Goal: Information Seeking & Learning: Understand process/instructions

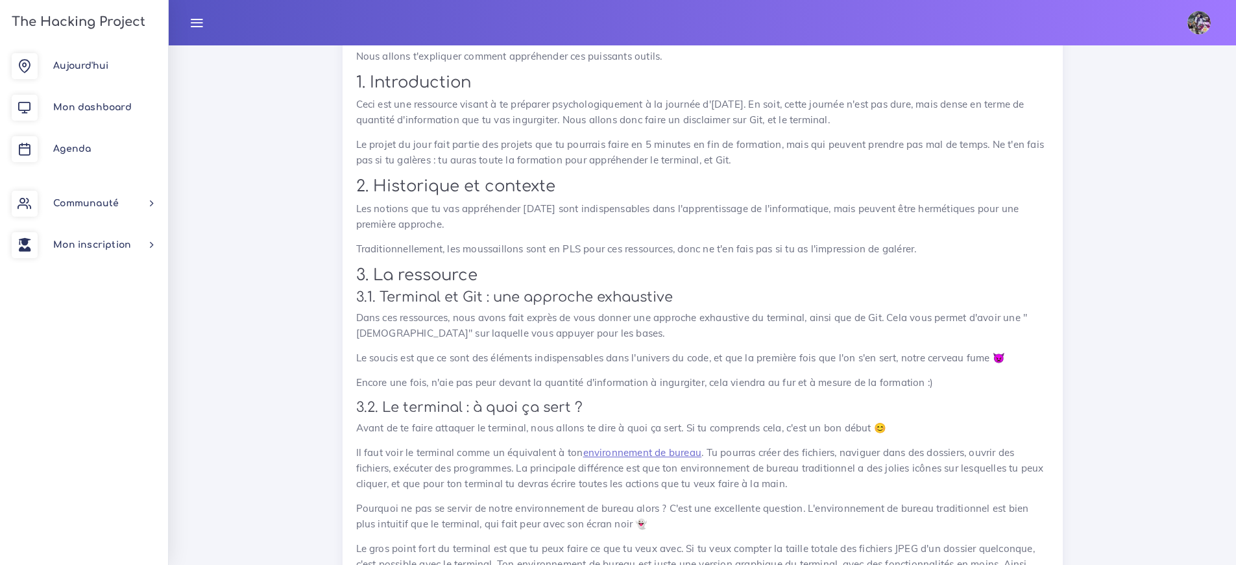
scroll to position [14823, 0]
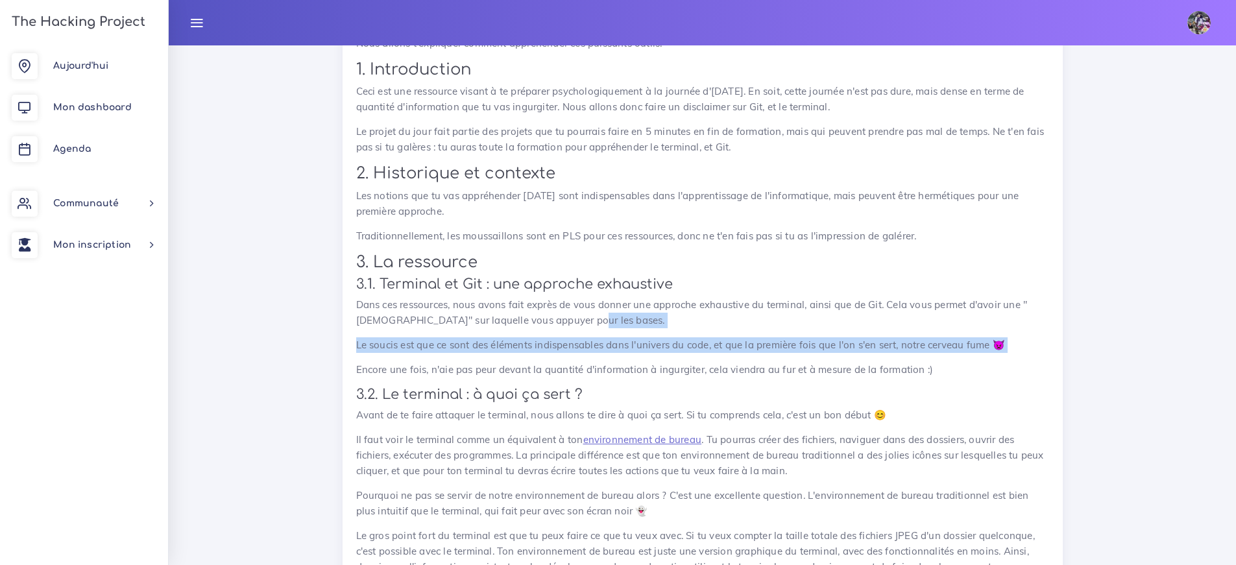
drag, startPoint x: 816, startPoint y: 326, endPoint x: 867, endPoint y: 363, distance: 63.6
click at [867, 363] on div "Terminal, Git : appréhender ces ressources Nous allons t'expliquer comment appr…" at bounding box center [702, 487] width 693 height 956
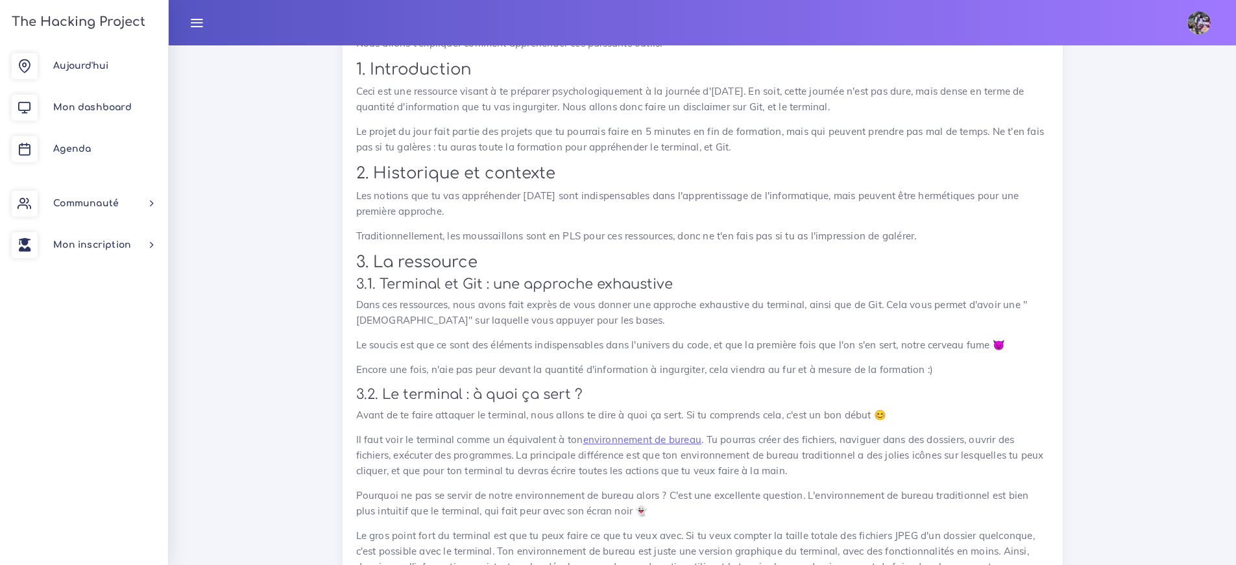
click at [693, 374] on p "Encore une fois, n'aie pas peur devant la quantité d'information à ingurgiter, …" at bounding box center [702, 370] width 693 height 16
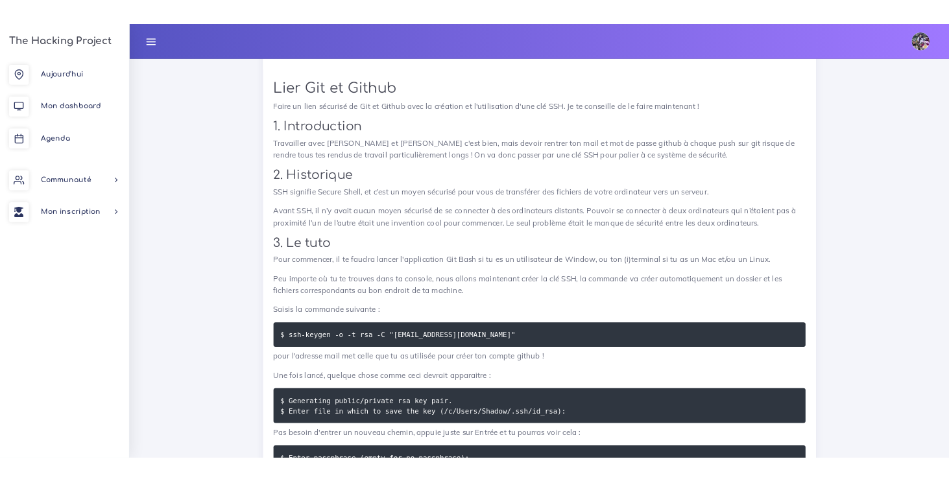
scroll to position [15886, 0]
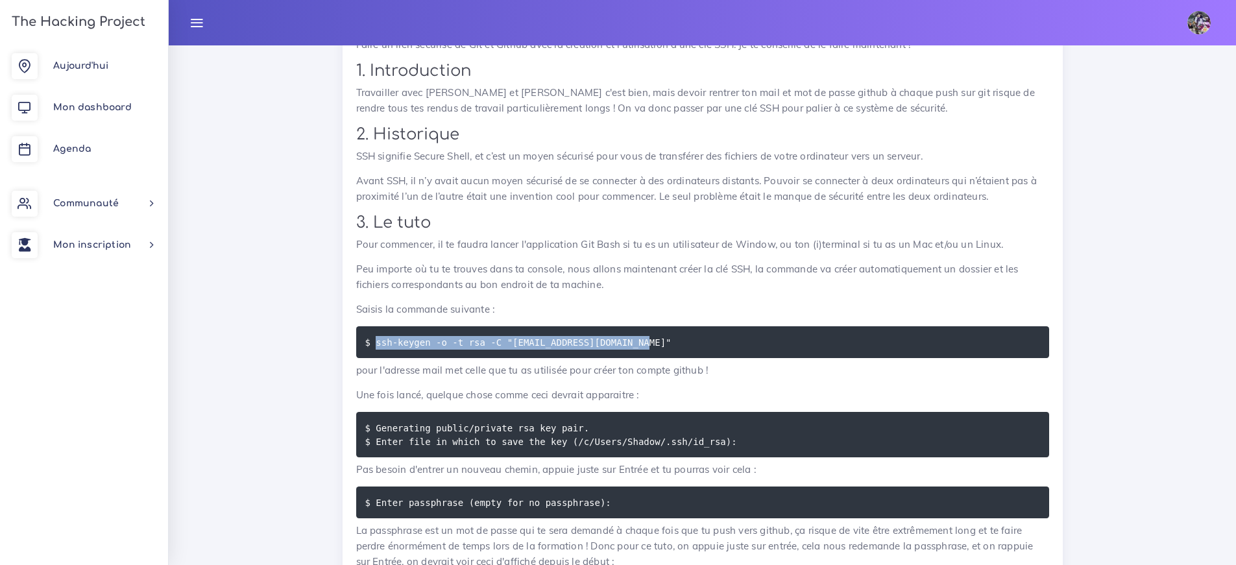
drag, startPoint x: 378, startPoint y: 336, endPoint x: 648, endPoint y: 338, distance: 269.9
click at [648, 338] on code "$ ssh-keygen -o -t rsa -C "[EMAIL_ADDRESS][DOMAIN_NAME]"" at bounding box center [520, 342] width 310 height 14
copy code "ssh-keygen -o -t rsa -C "[EMAIL_ADDRESS][DOMAIN_NAME]""
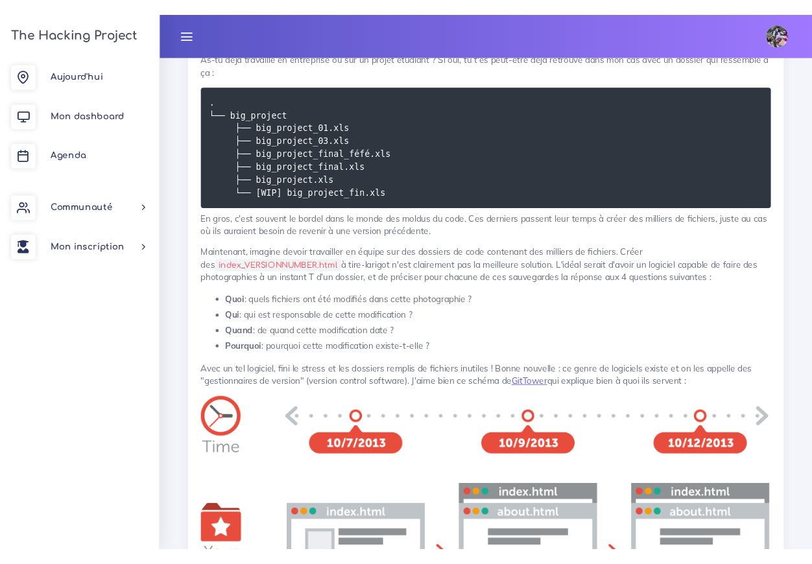
scroll to position [17259, 0]
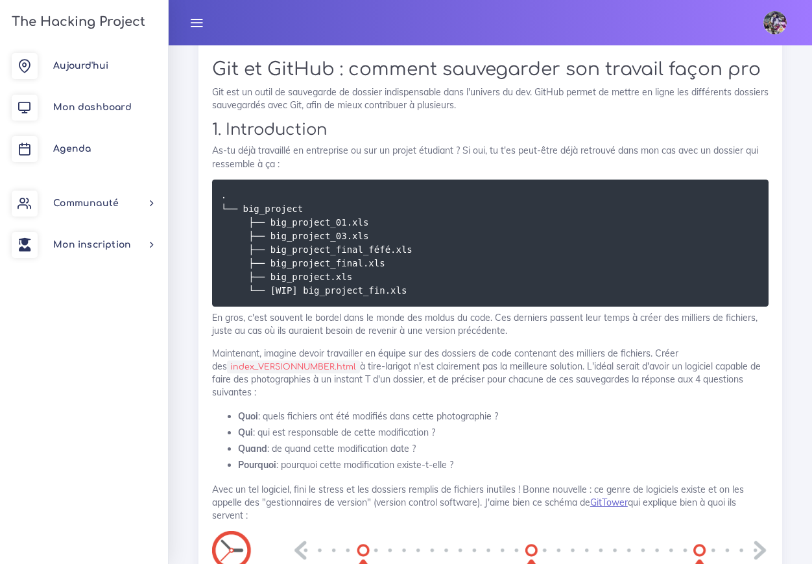
copy code "ssh-keygen -o -t rsa -C "[EMAIL_ADDRESS][DOMAIN_NAME]""
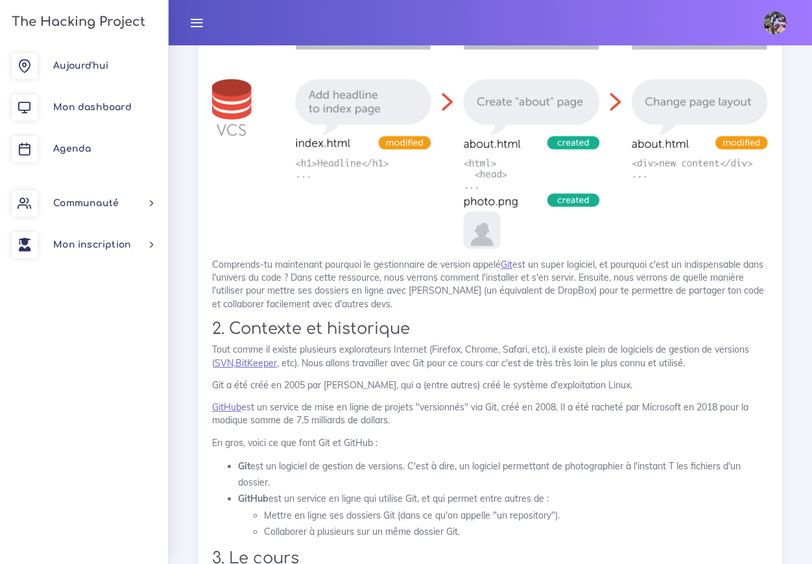
scroll to position [17945, 0]
drag, startPoint x: 285, startPoint y: 298, endPoint x: 228, endPoint y: 300, distance: 56.5
copy code "cd ~/.ssh"
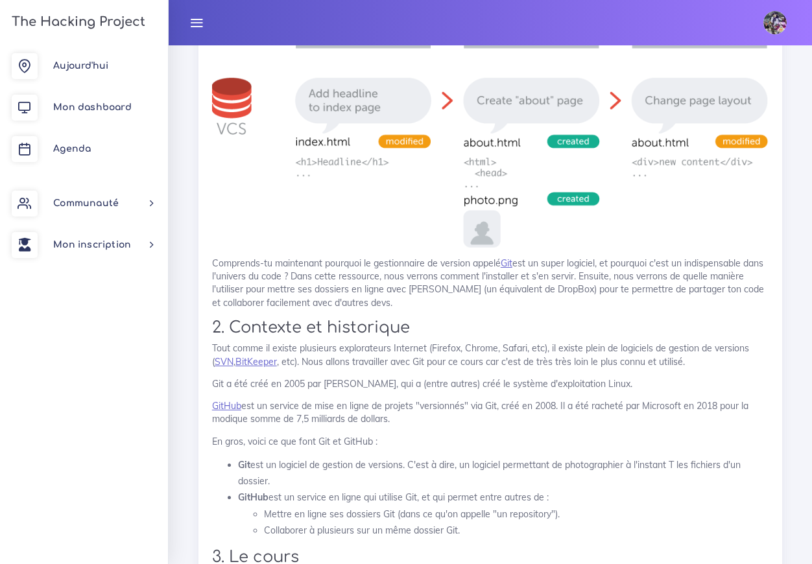
drag, startPoint x: 298, startPoint y: 402, endPoint x: 286, endPoint y: 402, distance: 11.7
drag, startPoint x: 228, startPoint y: 399, endPoint x: 305, endPoint y: 400, distance: 76.5
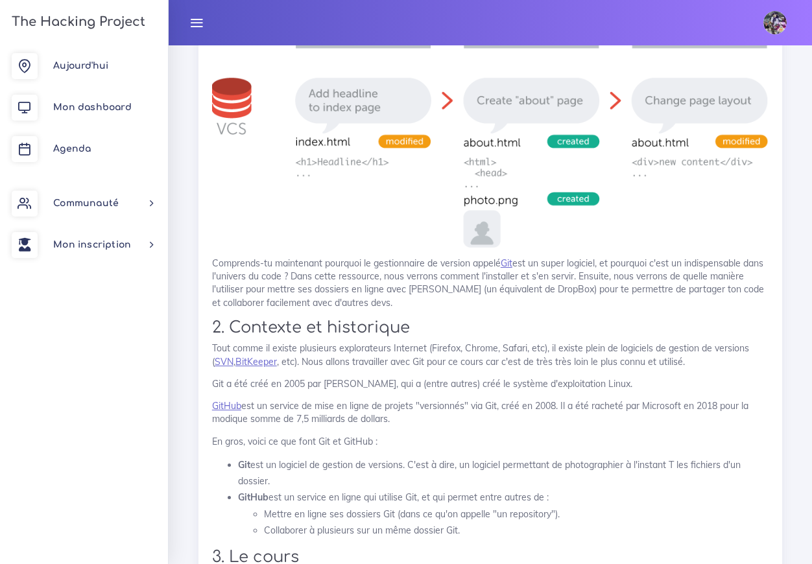
drag, startPoint x: 309, startPoint y: 401, endPoint x: 230, endPoint y: 404, distance: 79.9
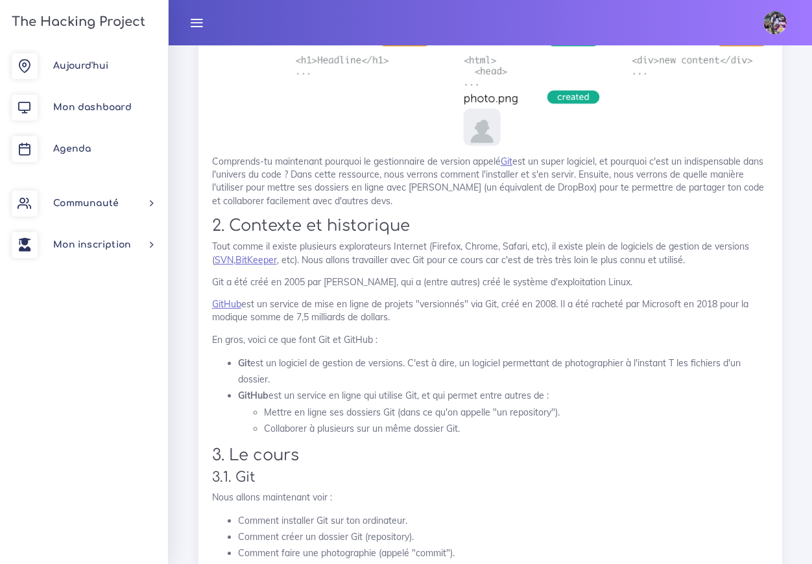
scroll to position [18048, 0]
drag, startPoint x: 319, startPoint y: 293, endPoint x: 230, endPoint y: 295, distance: 89.6
drag, startPoint x: 227, startPoint y: 295, endPoint x: 304, endPoint y: 293, distance: 76.6
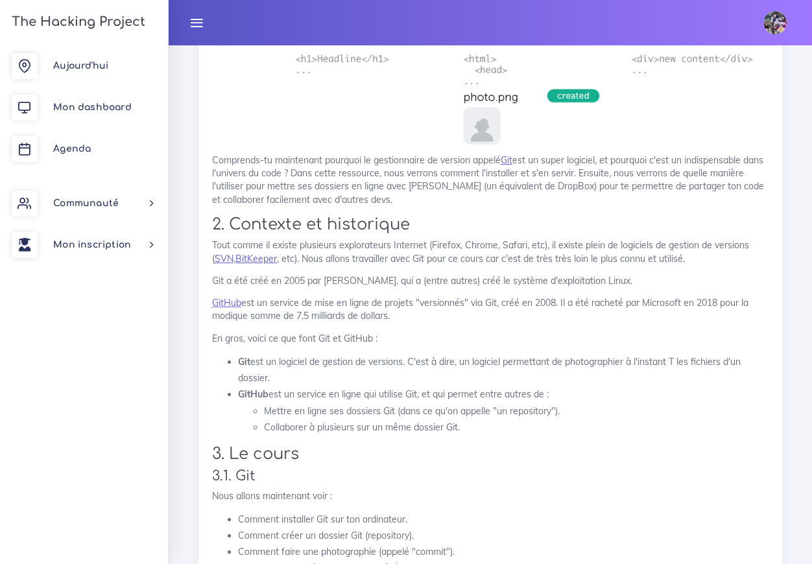
drag, startPoint x: 308, startPoint y: 191, endPoint x: 293, endPoint y: 191, distance: 15.6
drag, startPoint x: 228, startPoint y: 191, endPoint x: 295, endPoint y: 194, distance: 66.9
copy code "cd ~/.ssh"
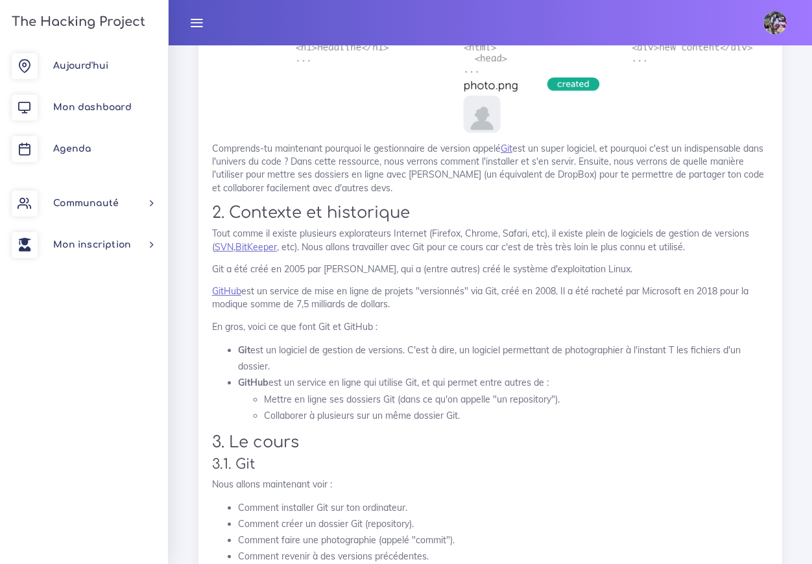
scroll to position [18063, 0]
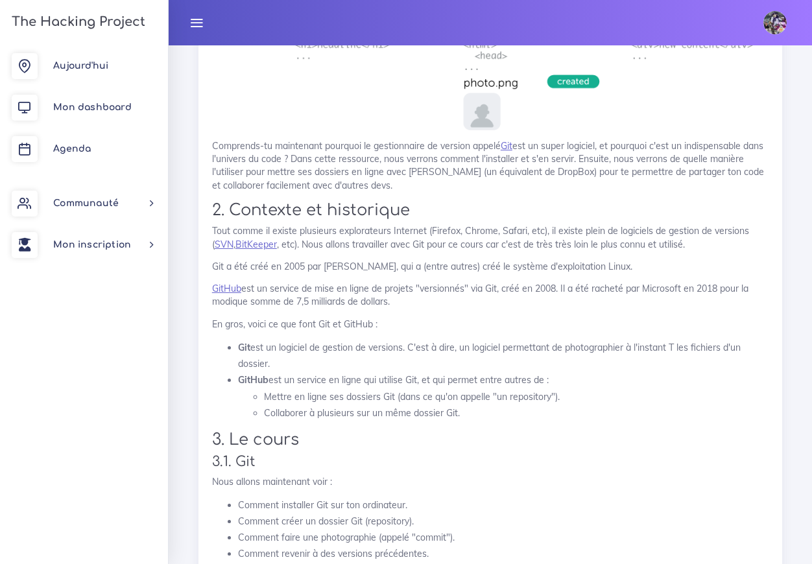
drag, startPoint x: 229, startPoint y: 283, endPoint x: 302, endPoint y: 285, distance: 73.3
copy code "cat id_[DOMAIN_NAME]"
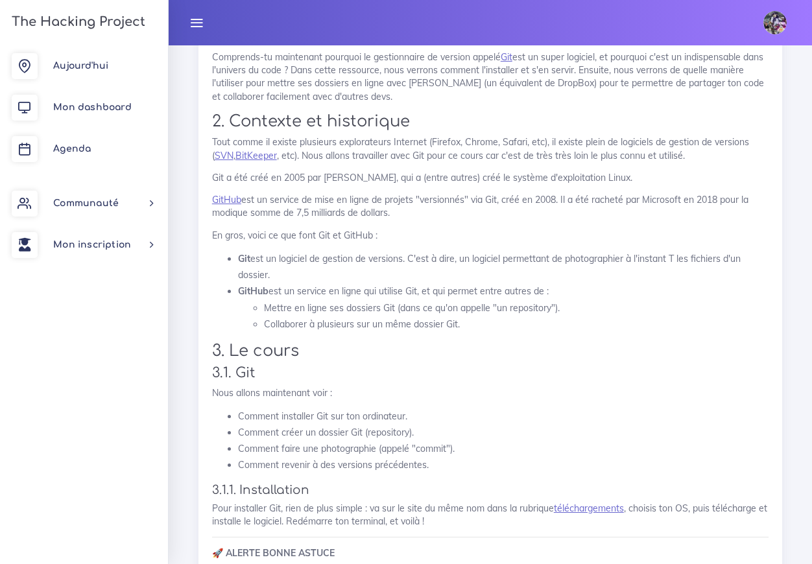
scroll to position [18152, 0]
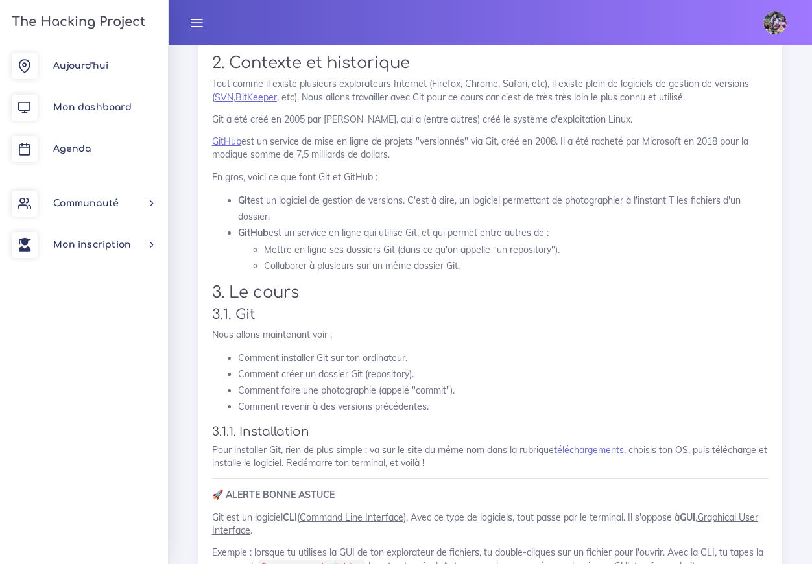
scroll to position [18236, 0]
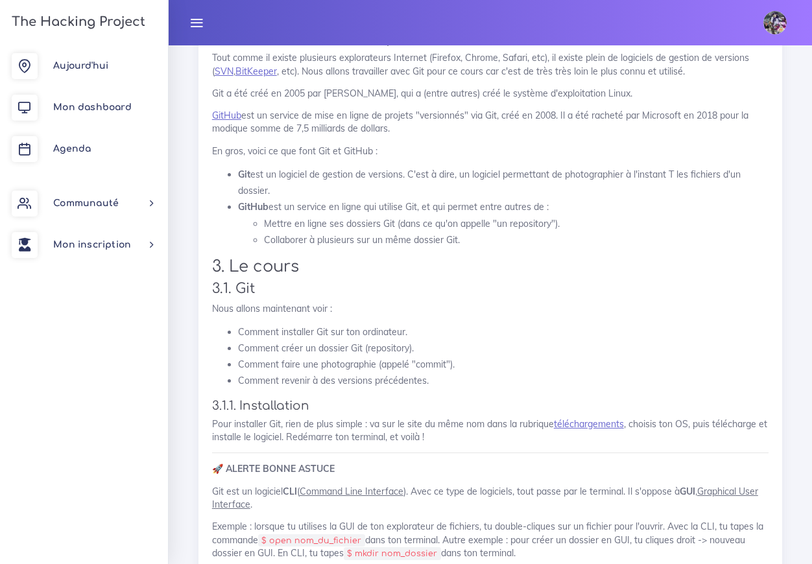
drag, startPoint x: 223, startPoint y: 379, endPoint x: 566, endPoint y: 379, distance: 342.5
copy code "git config --global [DOMAIN_NAME] "Ton nom d'utilisateur github""
drag, startPoint x: 221, startPoint y: 395, endPoint x: 528, endPoint y: 396, distance: 306.8
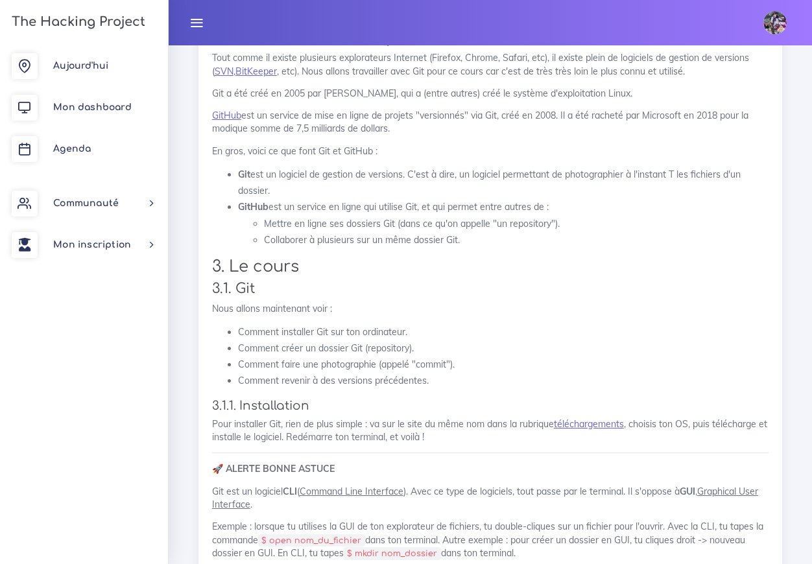
copy code "git config --global [DOMAIN_NAME] "Ton adresse mail github""
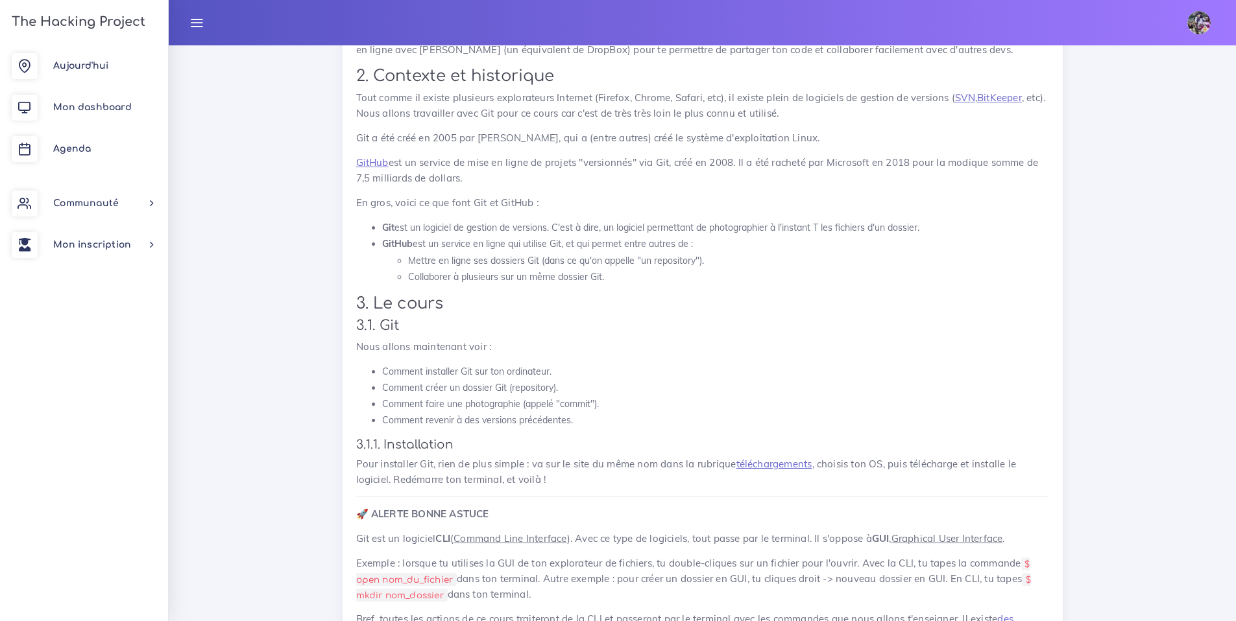
scroll to position [18343, 0]
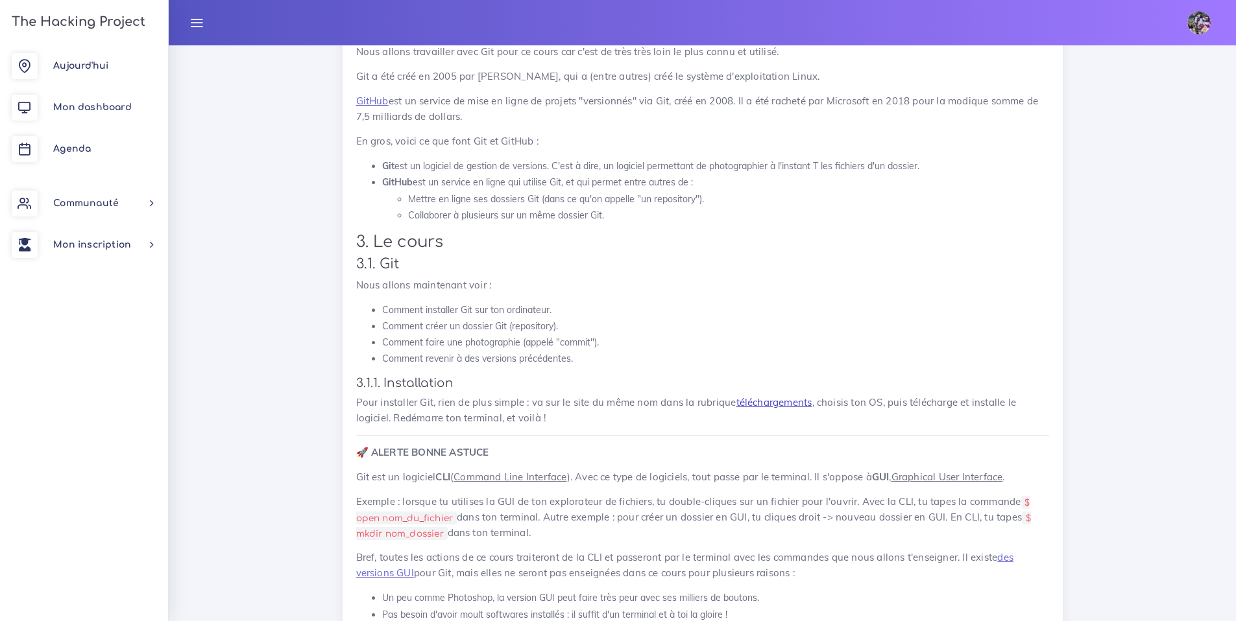
click at [745, 398] on link "téléchargements" at bounding box center [774, 402] width 76 height 12
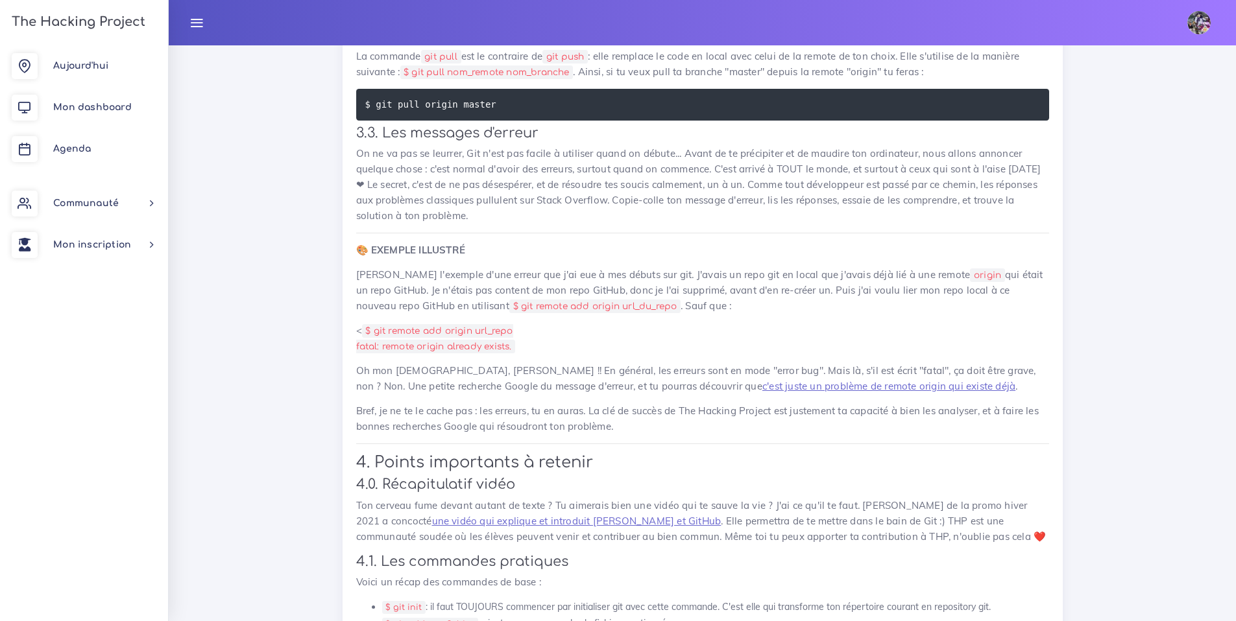
scroll to position [26967, 0]
